Goal: Check status: Check status

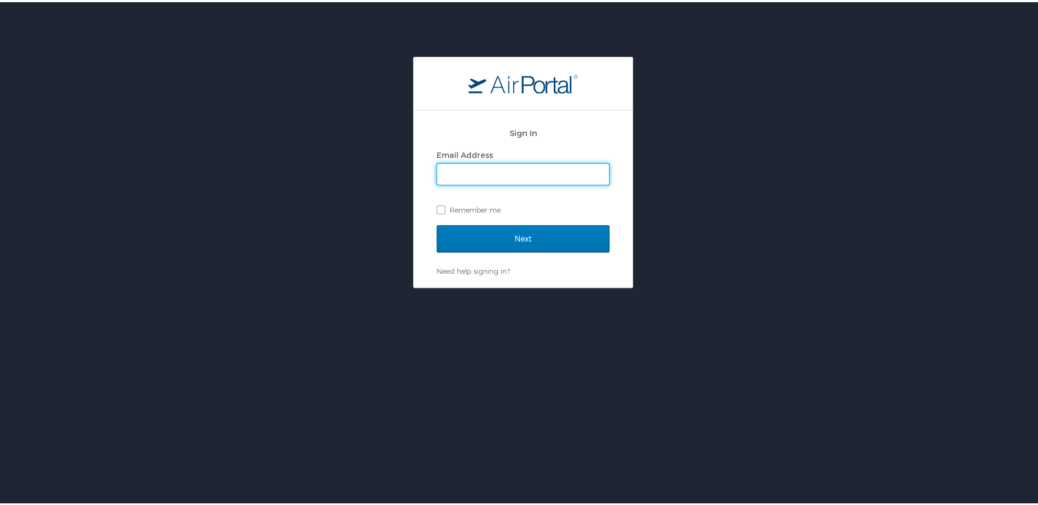
click at [483, 174] on input "Email Address" at bounding box center [523, 172] width 172 height 21
type input "brock@medical.link"
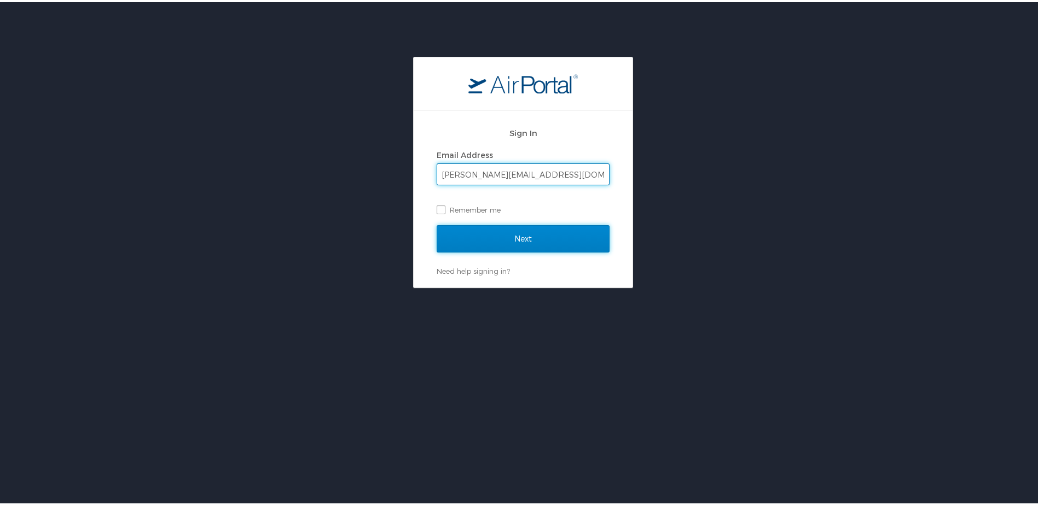
click at [463, 230] on input "Next" at bounding box center [522, 236] width 173 height 27
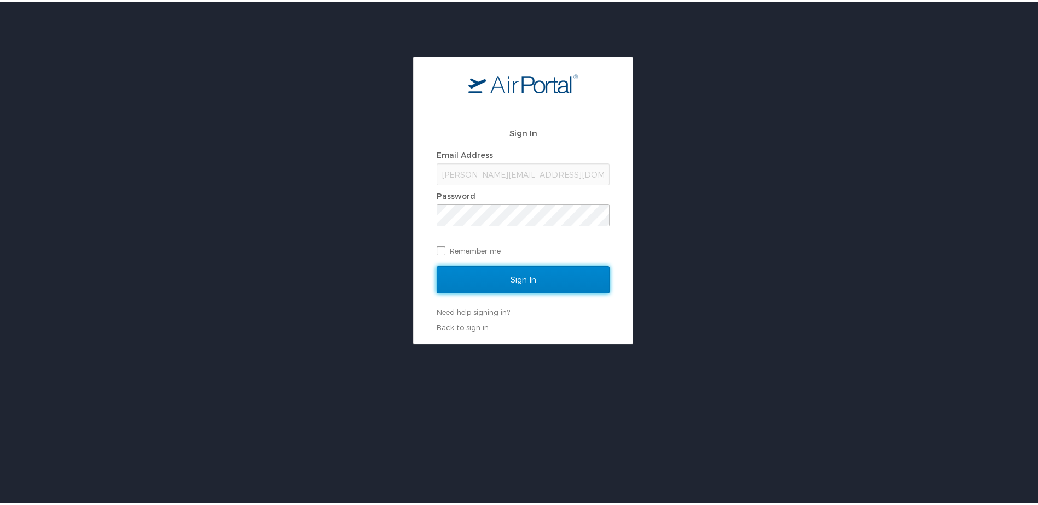
click at [461, 276] on input "Sign In" at bounding box center [522, 277] width 173 height 27
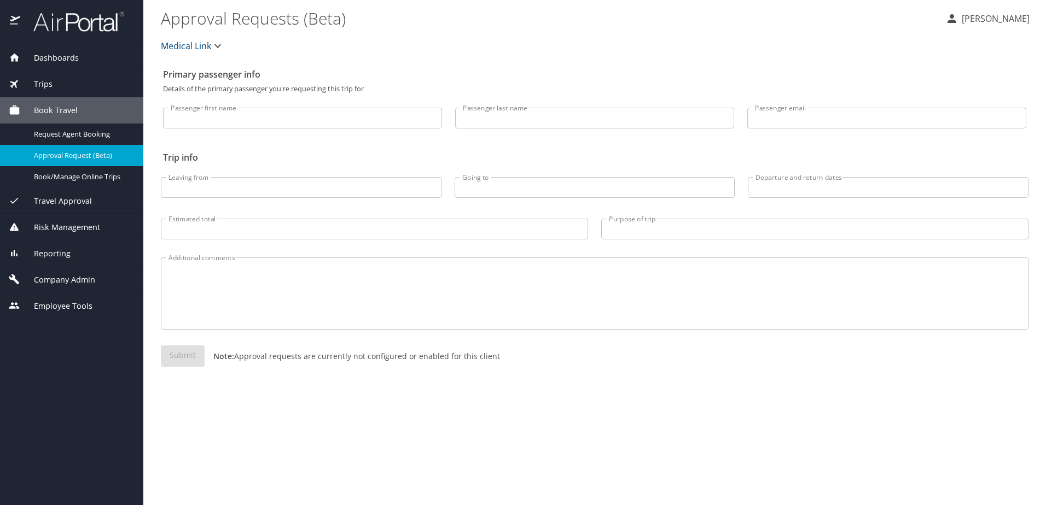
click at [59, 79] on div "Trips" at bounding box center [72, 84] width 126 height 12
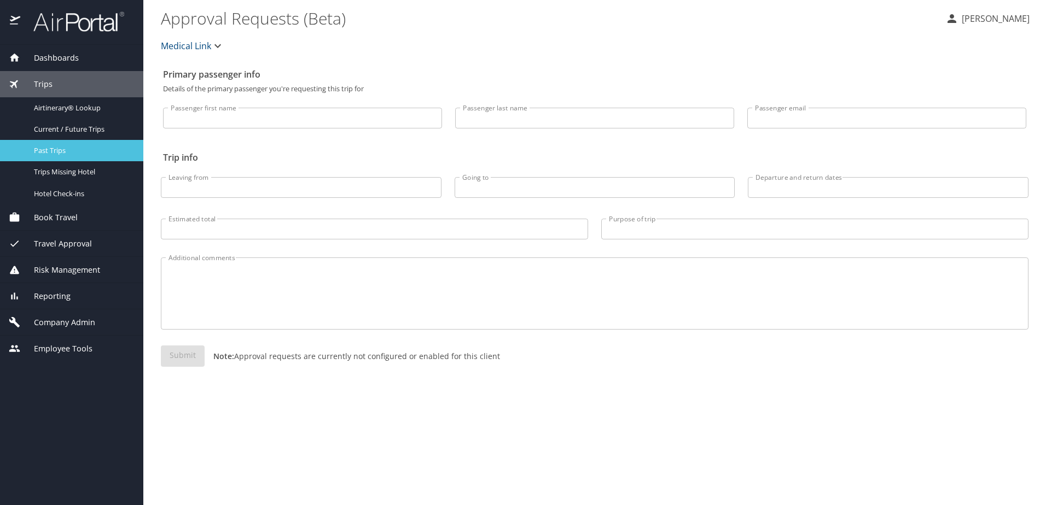
click at [68, 149] on span "Past Trips" at bounding box center [82, 150] width 96 height 10
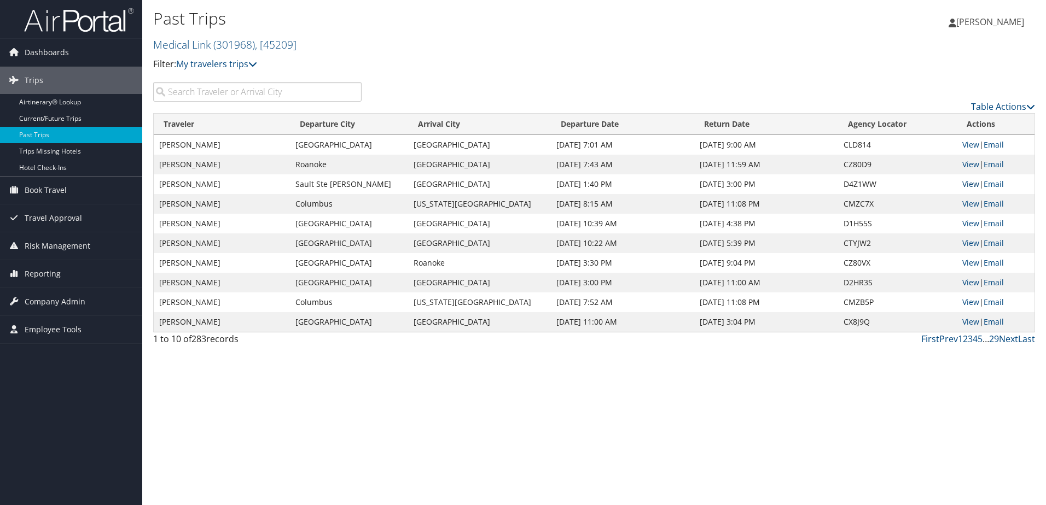
click at [963, 181] on link "View" at bounding box center [970, 184] width 17 height 10
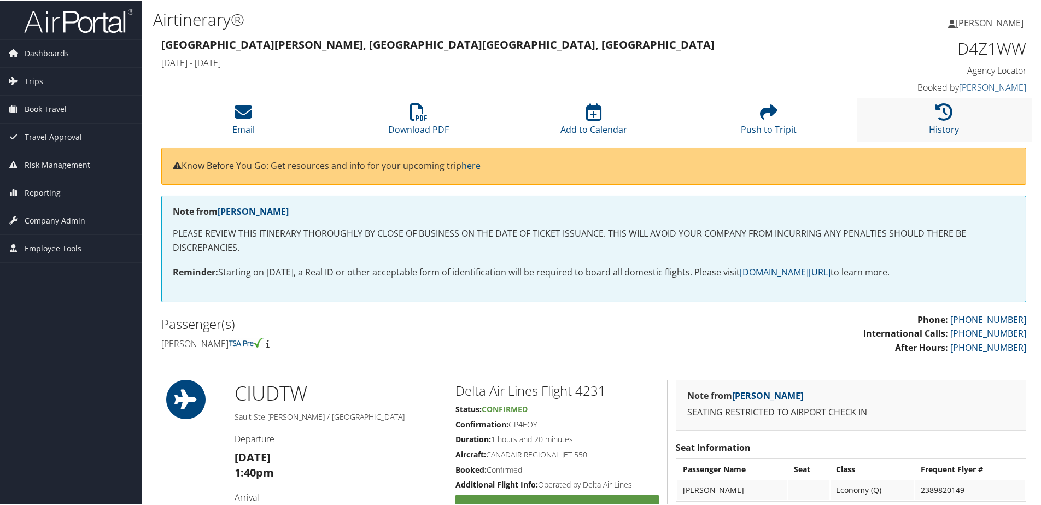
click at [908, 115] on li "History" at bounding box center [944, 119] width 175 height 44
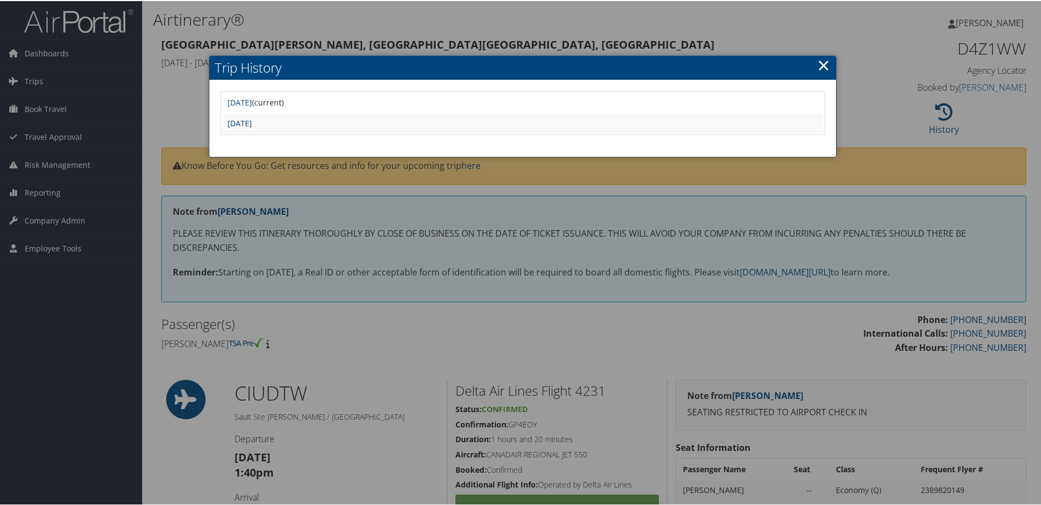
click at [252, 123] on link "Tue Aug 19 14:23:18 MDT 2025" at bounding box center [240, 122] width 25 height 10
